Goal: Navigation & Orientation: Find specific page/section

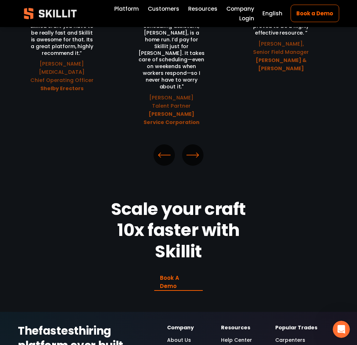
scroll to position [1680, 0]
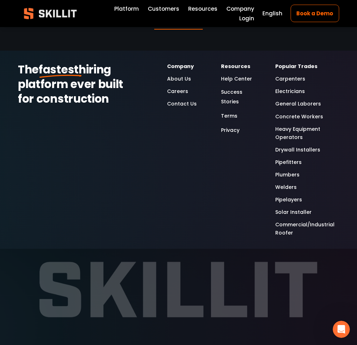
click at [163, 345] on use "LinkedIn" at bounding box center [163, 351] width 10 height 10
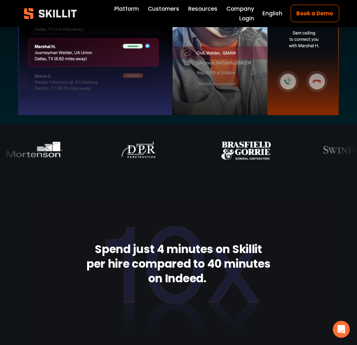
scroll to position [0, 0]
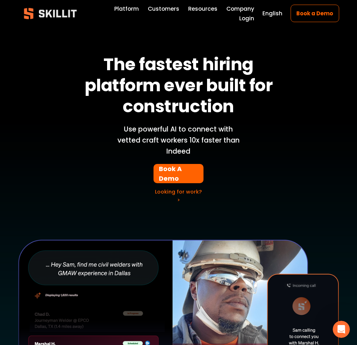
click at [114, 14] on link "Platform" at bounding box center [126, 9] width 25 height 10
